Goal: Navigation & Orientation: Find specific page/section

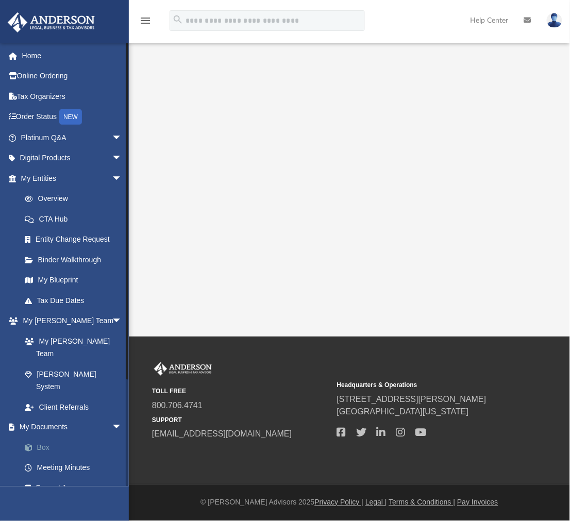
click at [47, 438] on link "Box" at bounding box center [75, 448] width 123 height 21
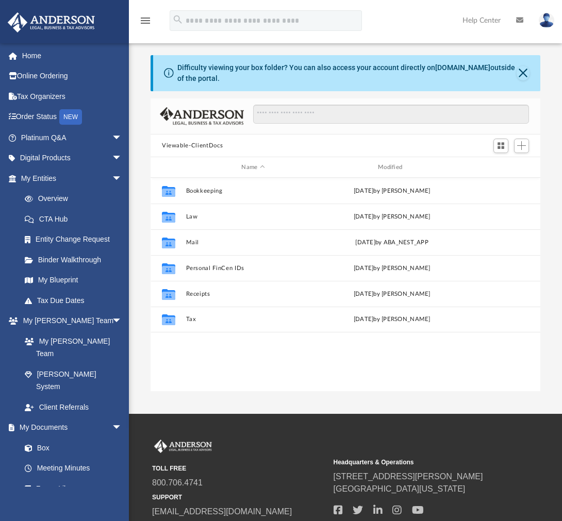
scroll to position [225, 381]
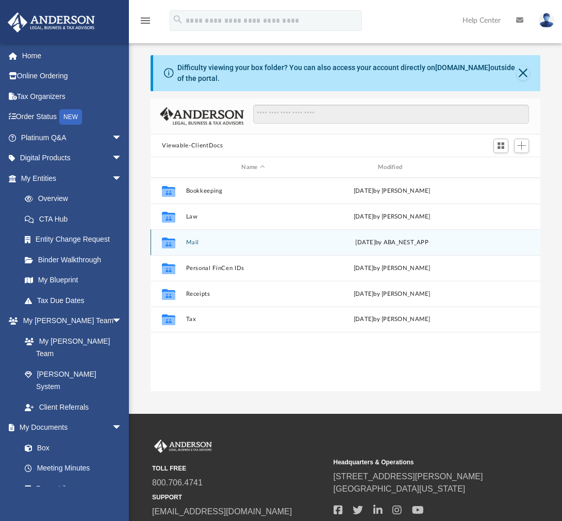
click at [190, 243] on button "Mail" at bounding box center [253, 242] width 135 height 7
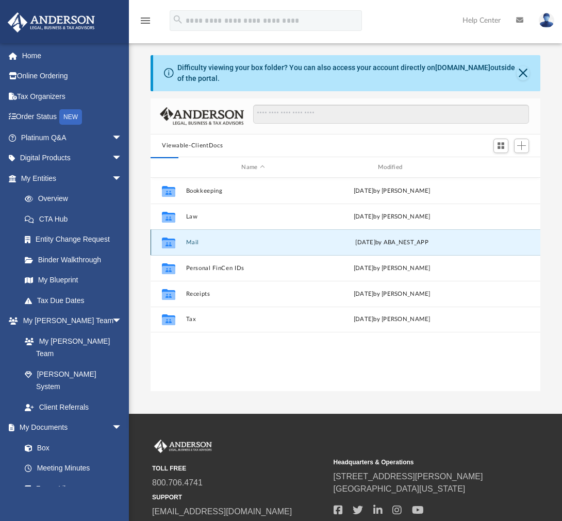
click at [193, 239] on div "Collaborated Folder Mail [DATE] by ABA_NEST_APP" at bounding box center [345, 242] width 390 height 26
click at [193, 243] on button "Mail" at bounding box center [253, 242] width 135 height 7
click at [193, 239] on button "Mail" at bounding box center [253, 242] width 135 height 7
click at [193, 240] on button "Mail" at bounding box center [253, 242] width 135 height 7
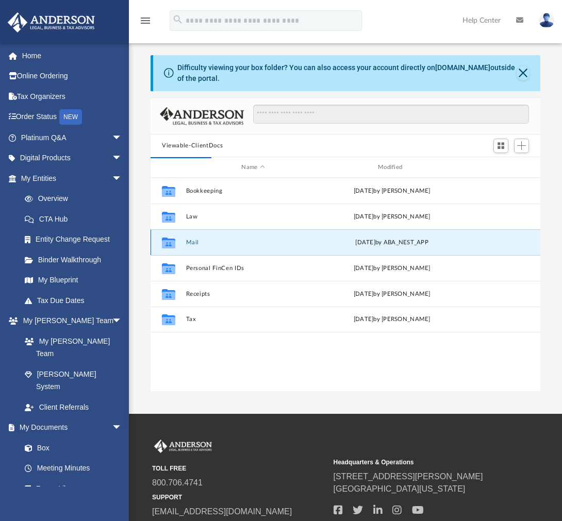
click at [168, 241] on icon "grid" at bounding box center [168, 244] width 13 height 8
click at [193, 241] on button "Mail" at bounding box center [253, 242] width 135 height 7
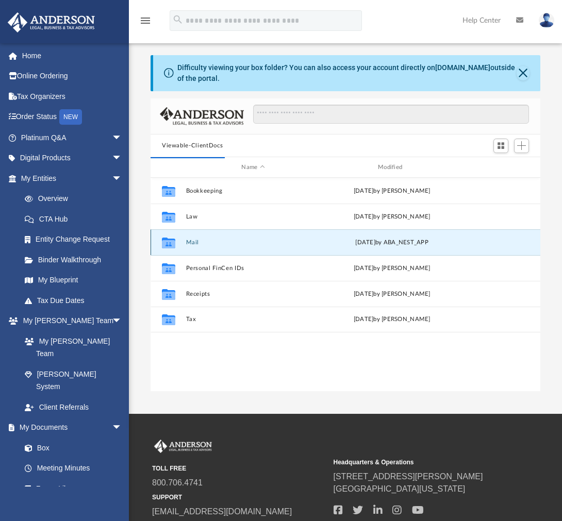
click at [193, 241] on button "Mail" at bounding box center [253, 242] width 135 height 7
click at [215, 244] on button "Mail" at bounding box center [253, 242] width 135 height 7
click at [315, 241] on button "Mail" at bounding box center [253, 242] width 135 height 7
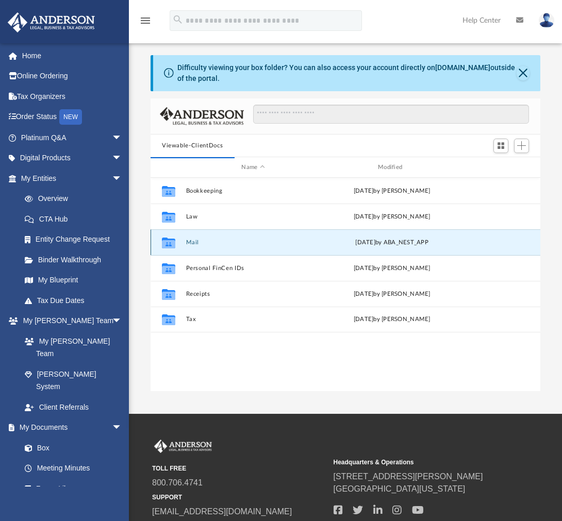
click at [407, 240] on div "[DATE] by ABA_NEST_APP" at bounding box center [392, 242] width 135 height 9
click at [406, 240] on div "[DATE] by ABA_NEST_APP" at bounding box center [392, 242] width 135 height 9
click at [191, 242] on button "Mail" at bounding box center [253, 242] width 135 height 7
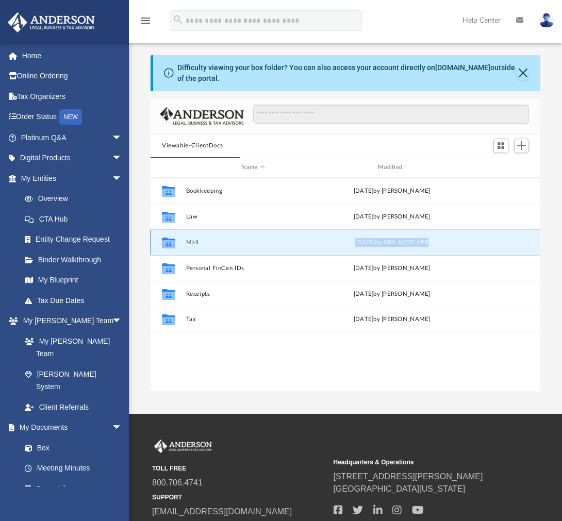
click at [191, 242] on button "Mail" at bounding box center [253, 242] width 135 height 7
click at [183, 239] on div "Collaborated Folder Mail [DATE] by ABA_NEST_APP" at bounding box center [345, 242] width 390 height 26
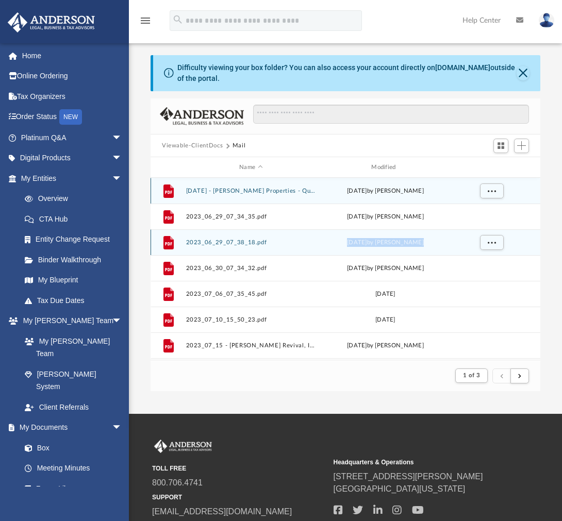
scroll to position [193, 381]
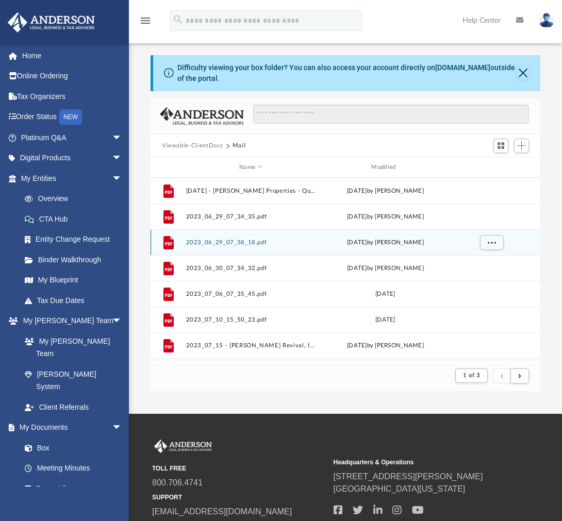
click at [180, 241] on div "File" at bounding box center [169, 243] width 26 height 16
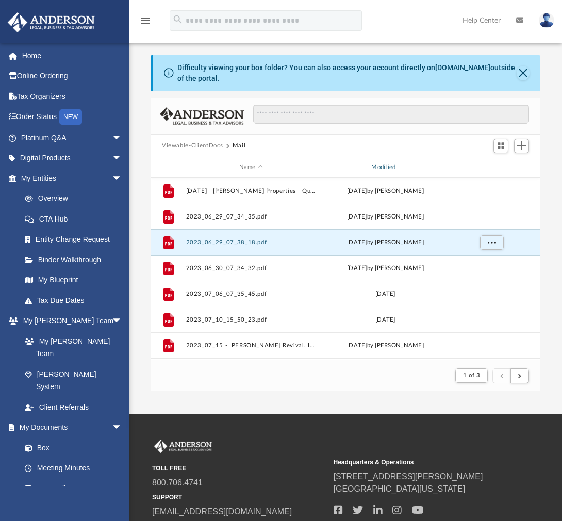
click at [385, 165] on div "Modified" at bounding box center [385, 167] width 130 height 9
click at [390, 165] on div "Modified" at bounding box center [385, 167] width 130 height 9
drag, startPoint x: 191, startPoint y: 143, endPoint x: 277, endPoint y: 144, distance: 86.1
click at [274, 144] on div "Difficulty viewing your box folder? You can also access your account directly o…" at bounding box center [345, 223] width 433 height 337
click at [294, 144] on div "Viewable-ClientDocs Mail" at bounding box center [345, 146] width 390 height 23
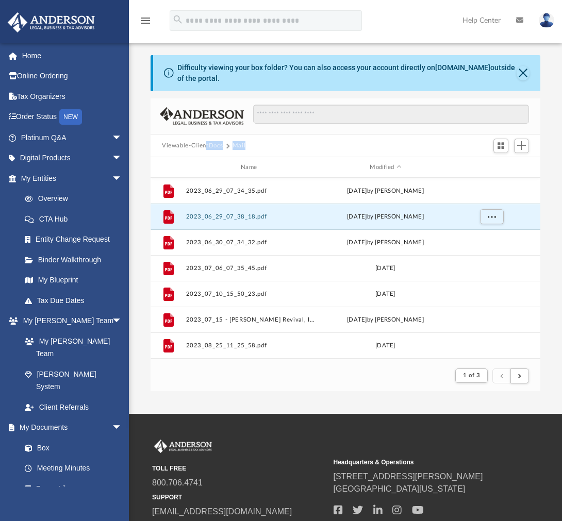
drag, startPoint x: 322, startPoint y: 143, endPoint x: 254, endPoint y: 145, distance: 68.1
click at [200, 144] on div "Viewable-ClientDocs Mail" at bounding box center [345, 146] width 390 height 23
click at [389, 164] on div "Modified" at bounding box center [385, 167] width 130 height 9
click at [398, 164] on div "Modified" at bounding box center [385, 167] width 130 height 9
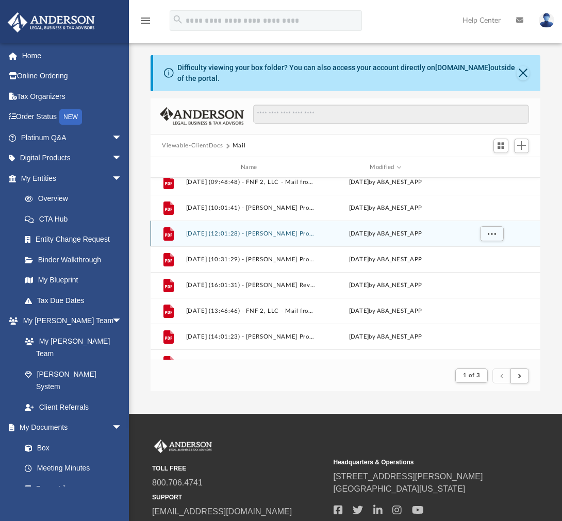
scroll to position [0, 0]
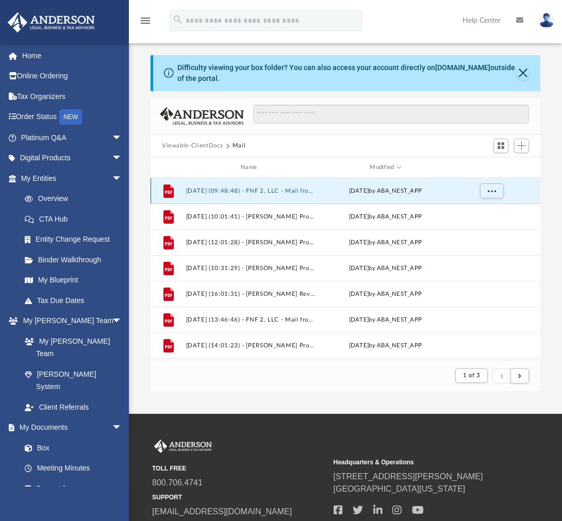
click at [277, 190] on button "[DATE] (09:48:48) - FNF 2, LLC - Mail from US Assure Program Administration. In…" at bounding box center [251, 191] width 130 height 7
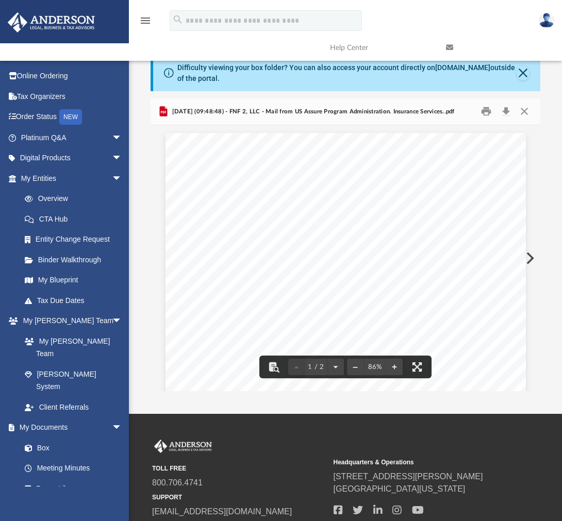
drag, startPoint x: 529, startPoint y: 160, endPoint x: 529, endPoint y: 186, distance: 25.3
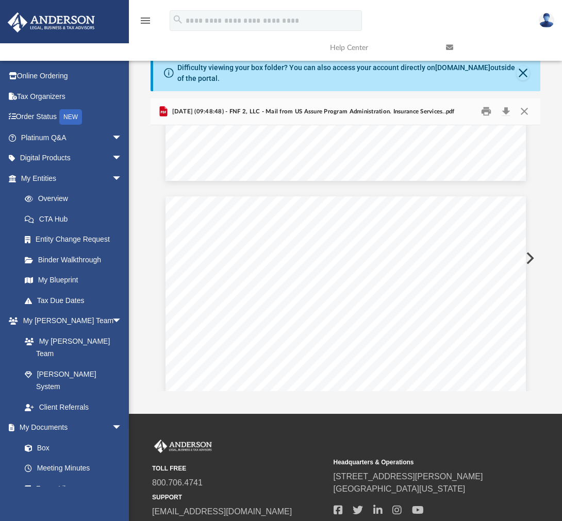
click at [544, 330] on div "Difficulty viewing your box folder? You can also access your account directly o…" at bounding box center [345, 223] width 433 height 337
